Goal: Navigation & Orientation: Find specific page/section

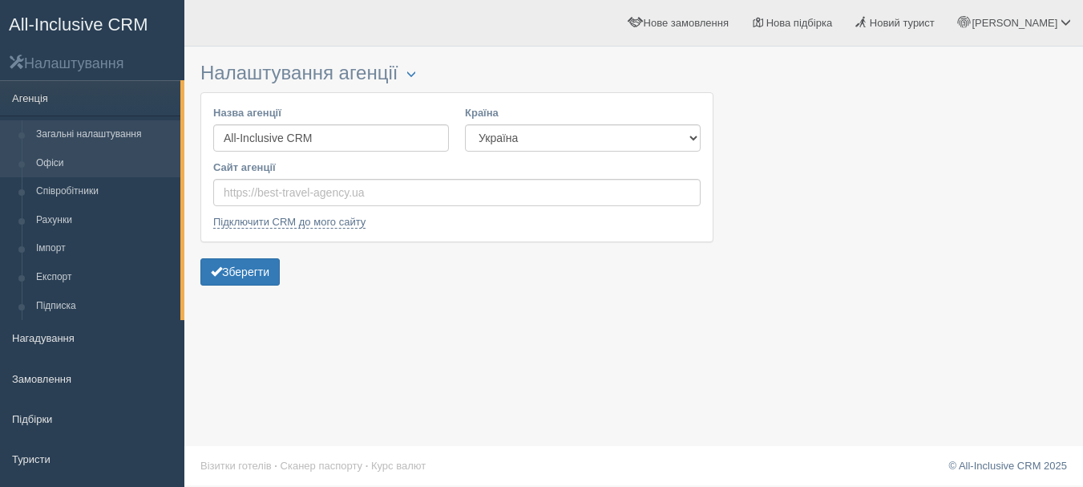
click at [78, 174] on link "Офіси" at bounding box center [105, 163] width 152 height 29
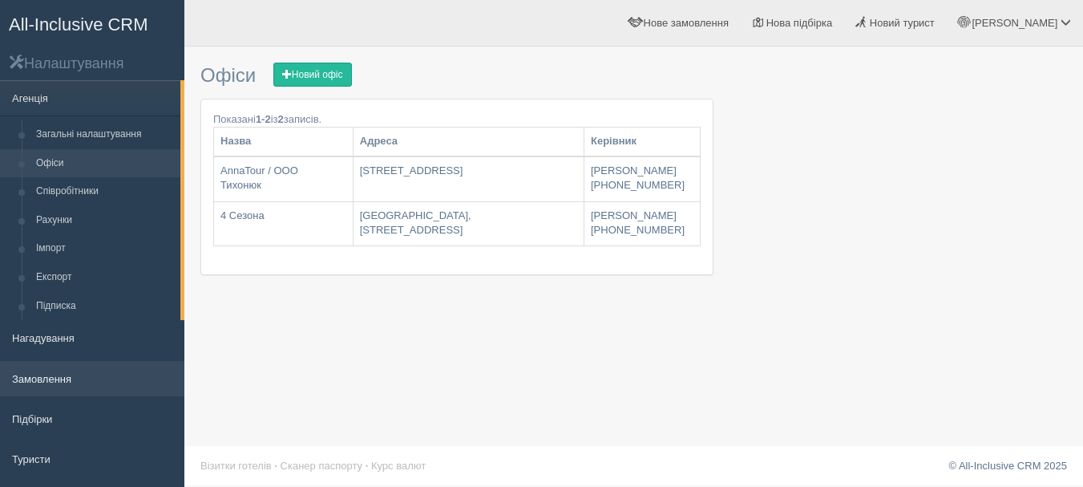
click at [108, 378] on link "Замовлення" at bounding box center [92, 378] width 184 height 35
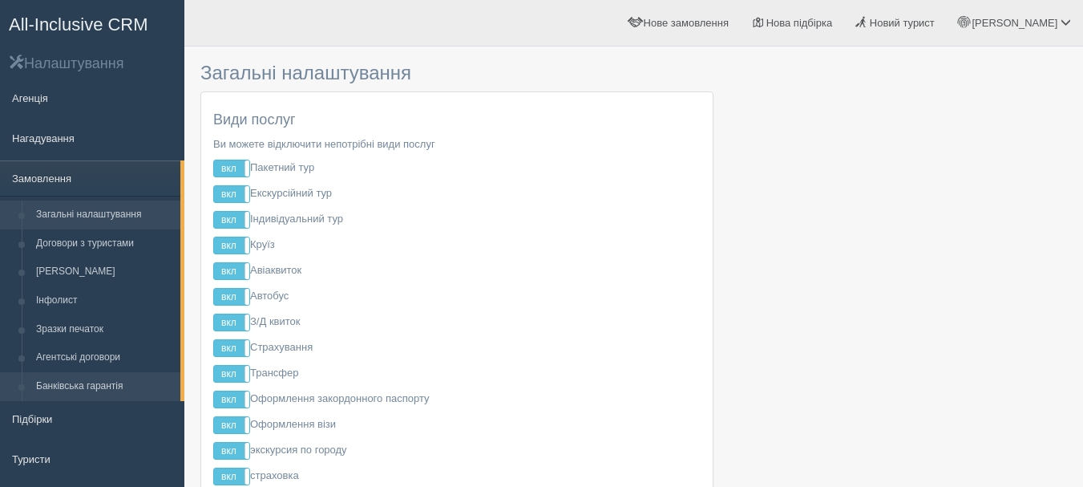
click at [133, 383] on link "Банківська гарантія" at bounding box center [105, 386] width 152 height 29
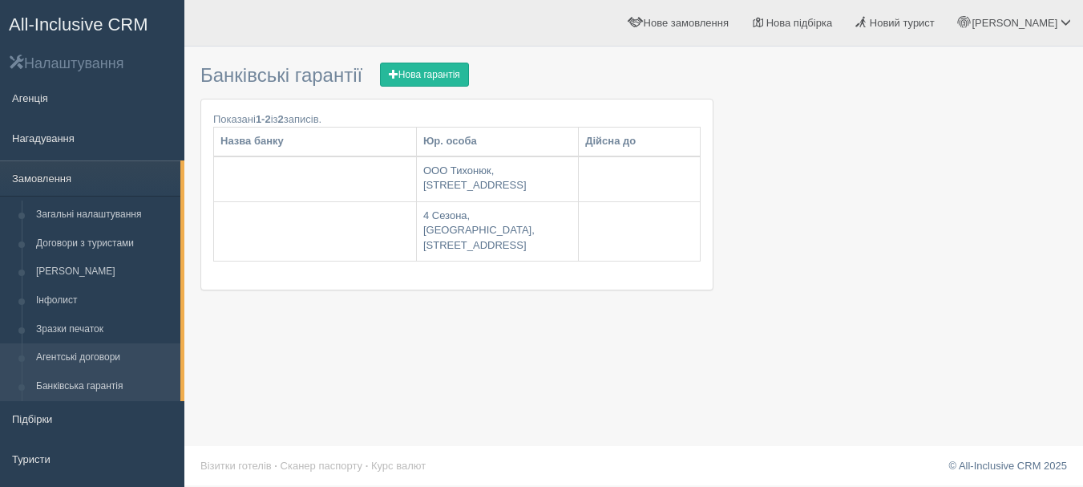
click at [109, 359] on link "Агентські договори" at bounding box center [105, 357] width 152 height 29
